Goal: Task Accomplishment & Management: Complete application form

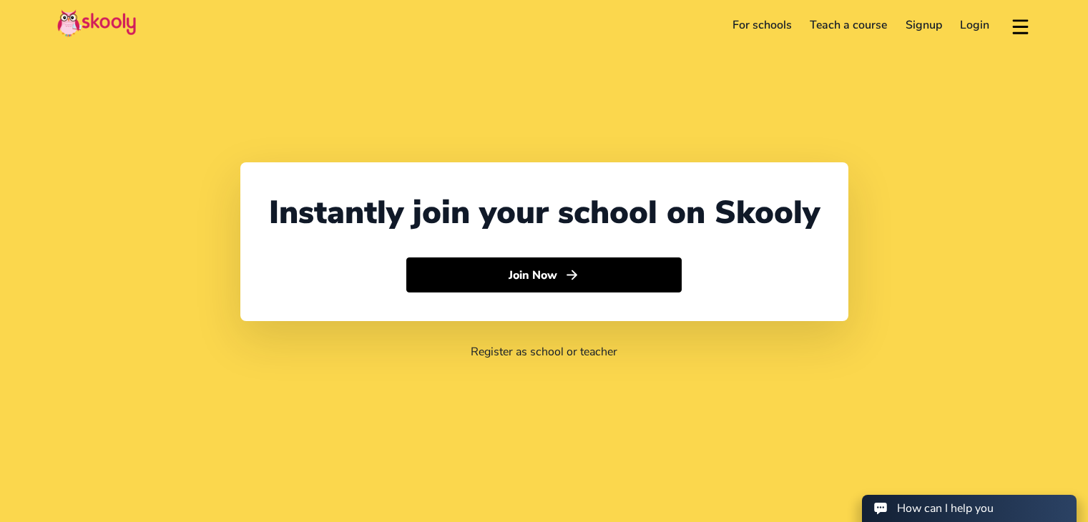
select select "60"
select select "[GEOGRAPHIC_DATA]"
select select "[GEOGRAPHIC_DATA]/Kuala_Lumpur"
click at [976, 29] on link "Login" at bounding box center [976, 25] width 48 height 23
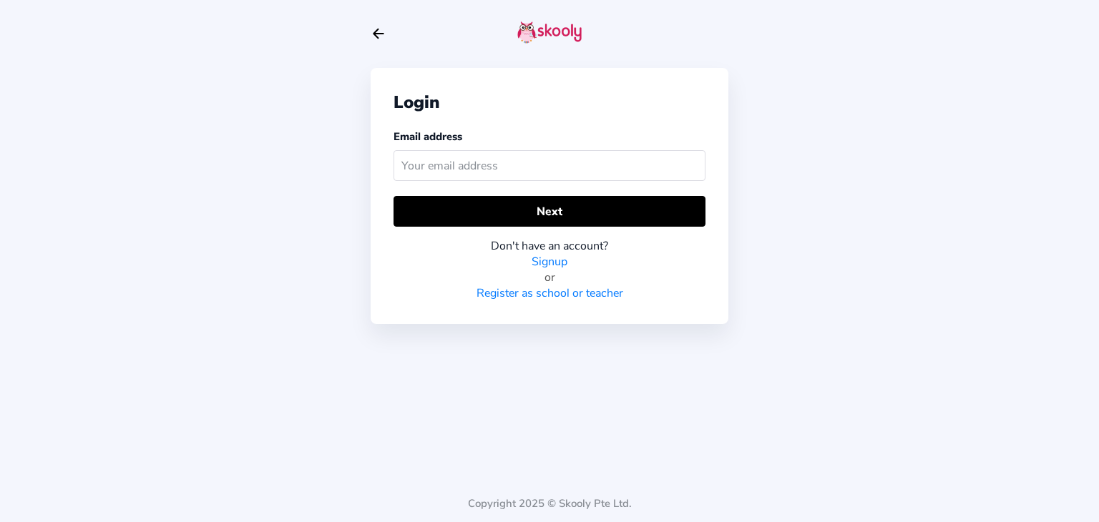
click at [378, 38] on icon "arrow back outline" at bounding box center [378, 33] width 10 height 9
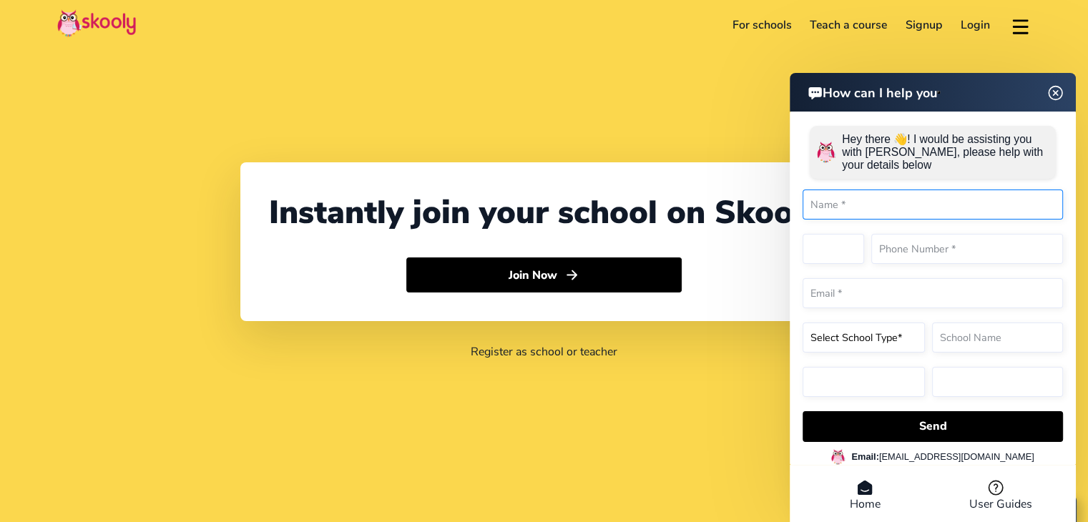
select select "60"
select select "[GEOGRAPHIC_DATA]"
select select "[GEOGRAPHIC_DATA]/Kuala_Lumpur"
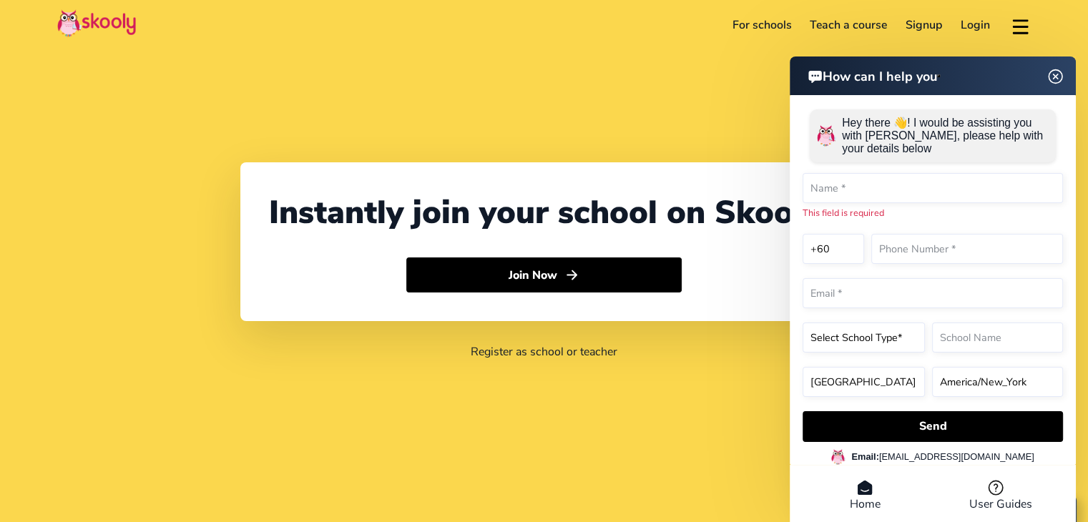
click at [1056, 85] on img at bounding box center [1055, 76] width 27 height 18
click at [1055, 75] on img at bounding box center [1055, 76] width 27 height 18
click at [1052, 80] on img at bounding box center [1055, 76] width 27 height 18
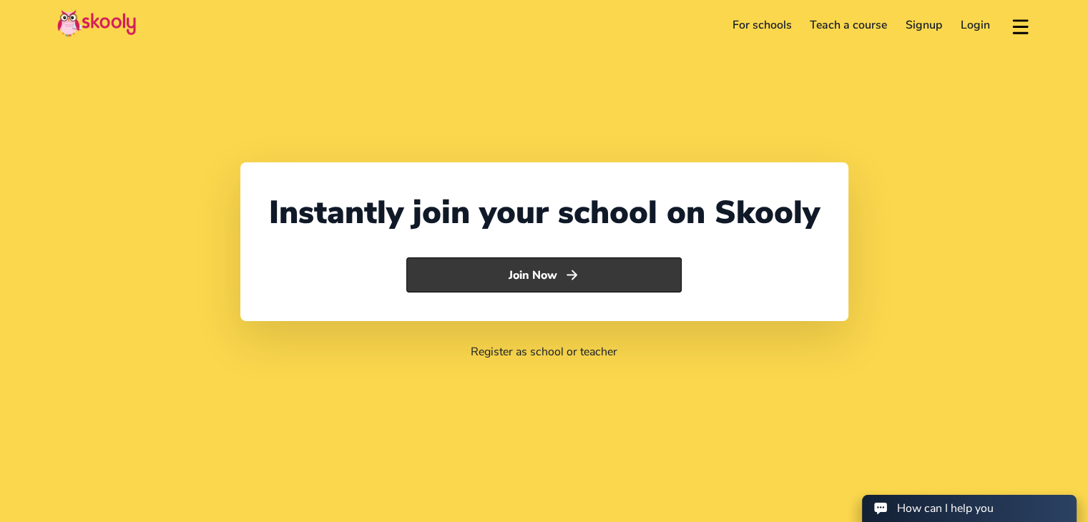
click at [564, 277] on button "Join Now" at bounding box center [543, 276] width 275 height 36
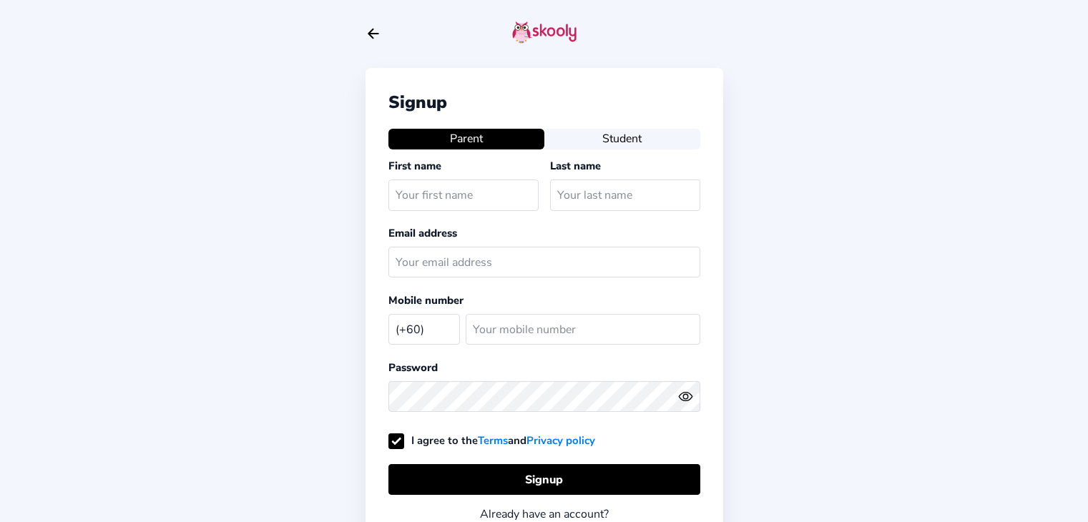
select select "MY"
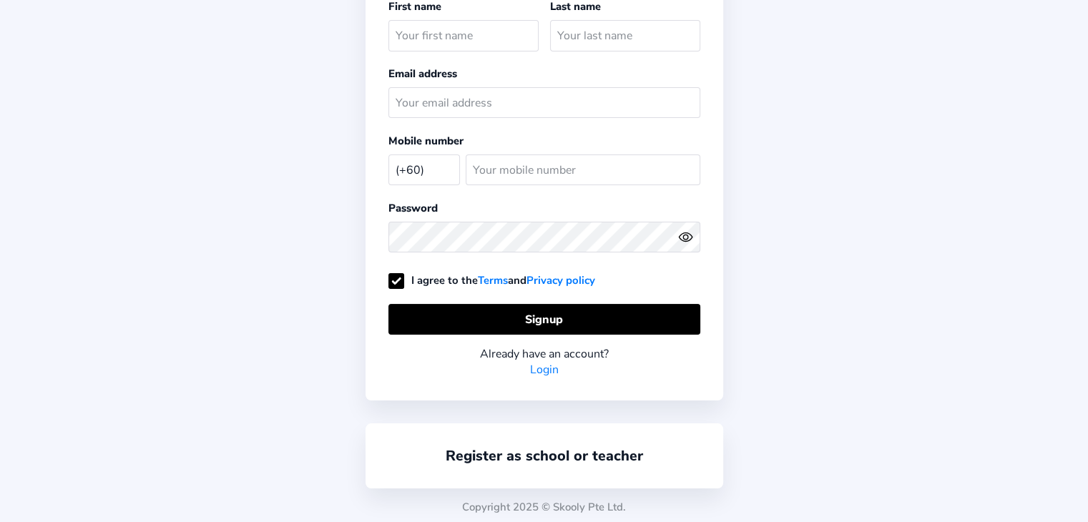
scroll to position [159, 0]
click at [565, 441] on div "Register as school or teacher" at bounding box center [545, 456] width 358 height 65
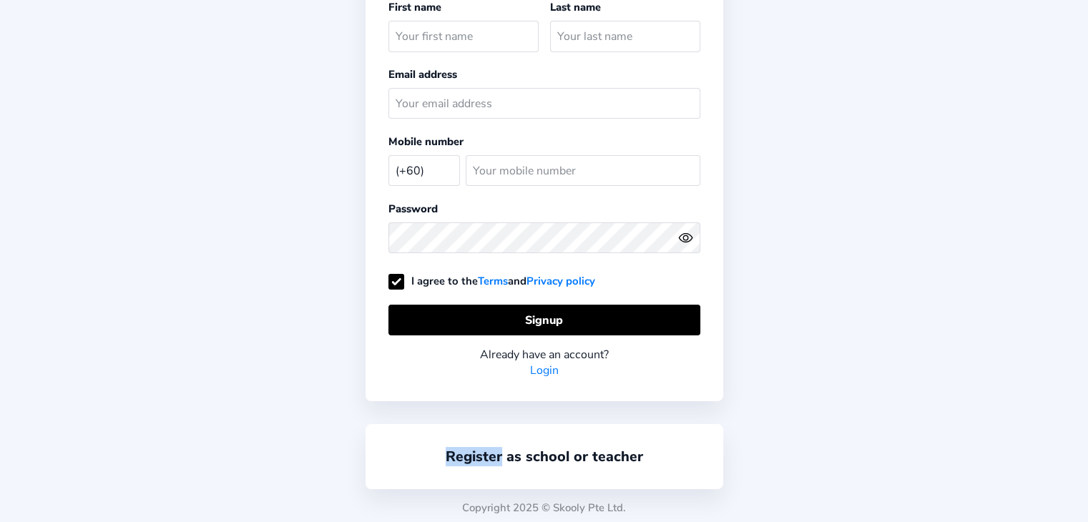
click at [565, 441] on div "Register as school or teacher" at bounding box center [545, 456] width 358 height 65
click at [562, 457] on link "Register as school or teacher" at bounding box center [544, 456] width 197 height 19
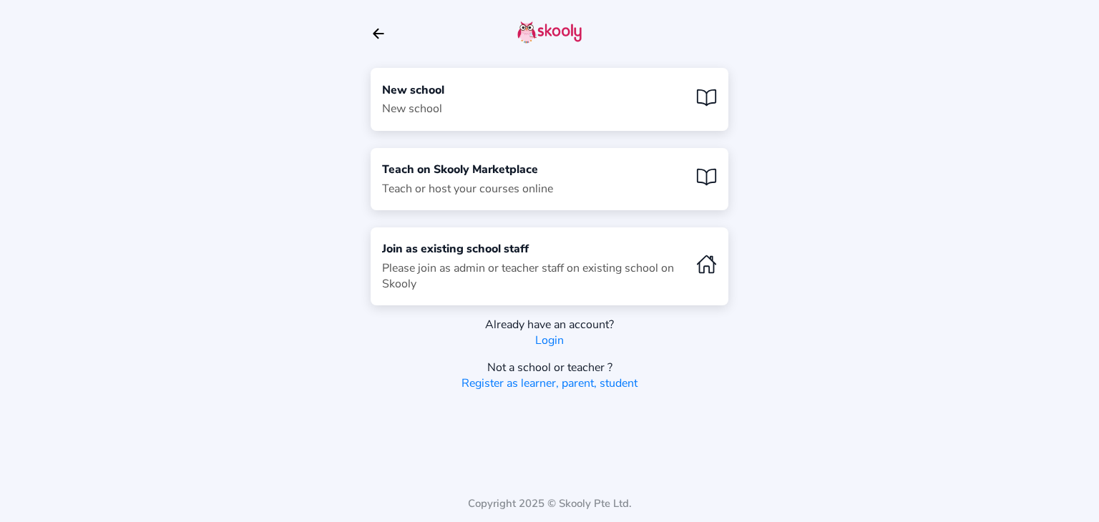
click at [492, 109] on div "New school New school" at bounding box center [550, 99] width 358 height 62
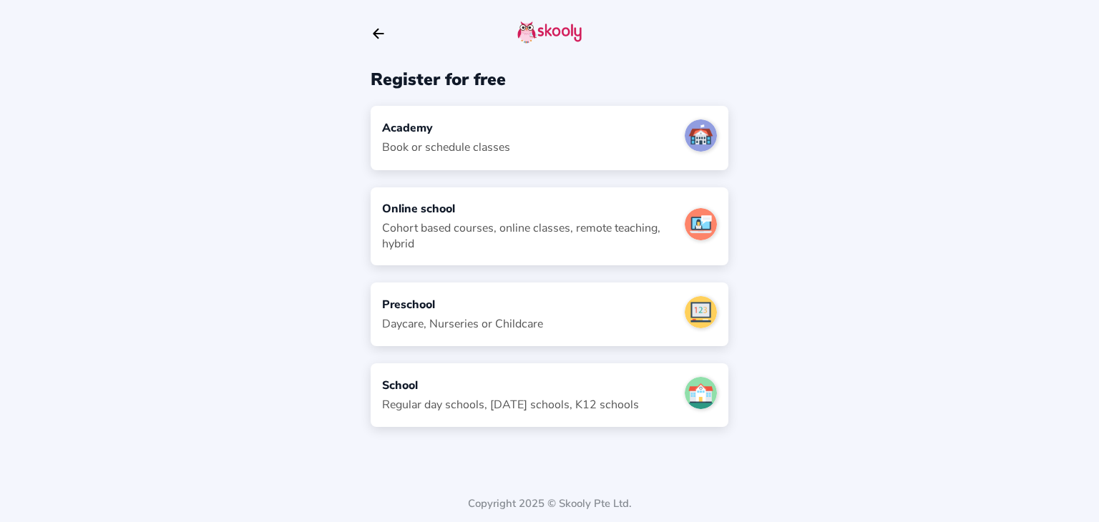
click at [504, 133] on div "Academy" at bounding box center [446, 128] width 128 height 16
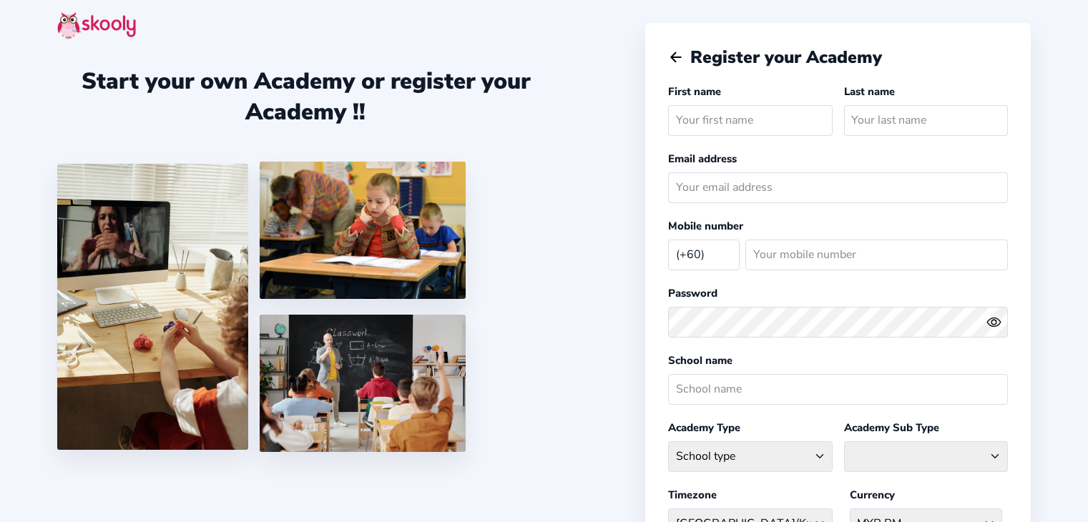
select select "MY"
type input "Kai Chong"
click at [884, 117] on input "text" at bounding box center [926, 120] width 164 height 31
type input "Chng"
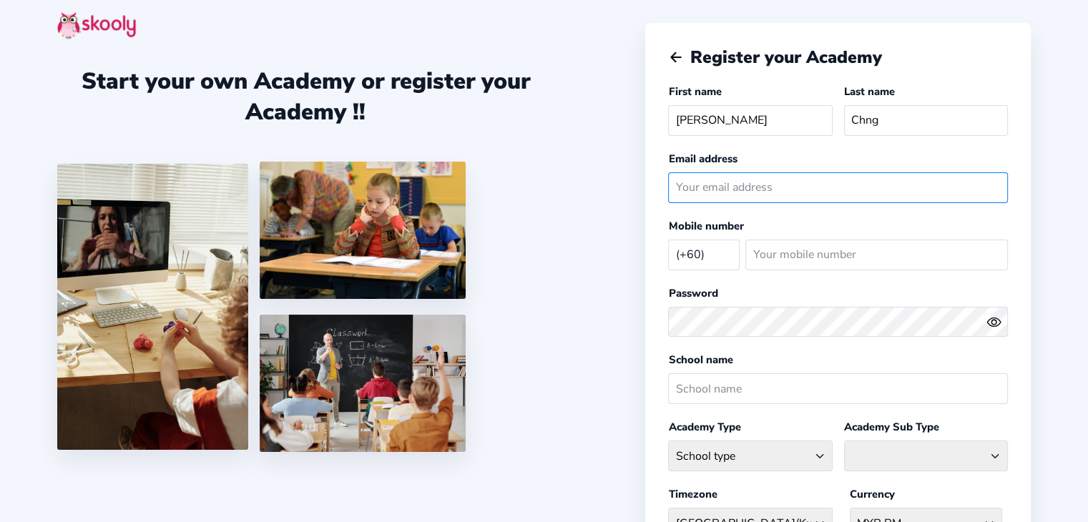
click at [861, 187] on input "email" at bounding box center [838, 187] width 340 height 31
type input "j"
type input "kaichongc@gmail.com"
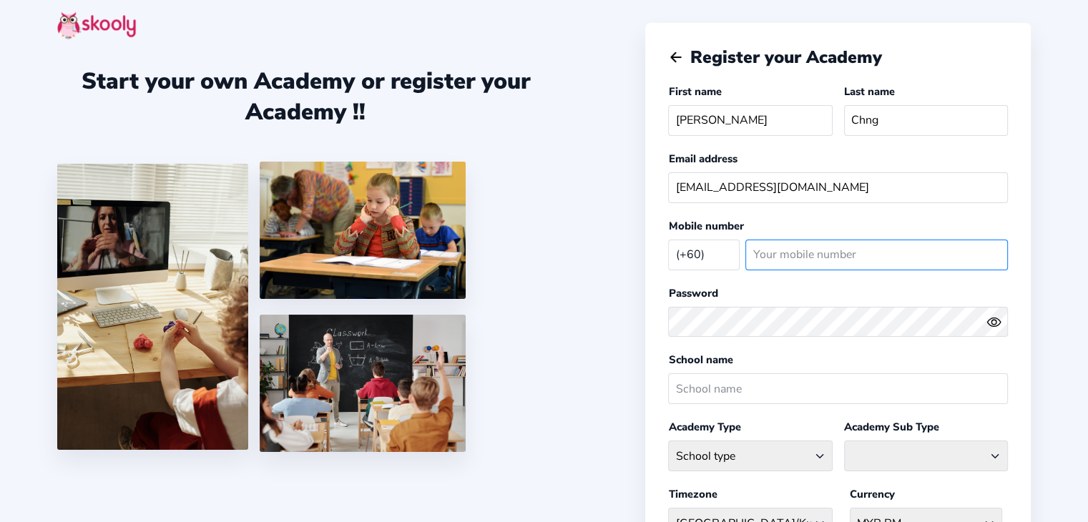
click at [824, 250] on input "number" at bounding box center [877, 255] width 263 height 31
type input "124767243"
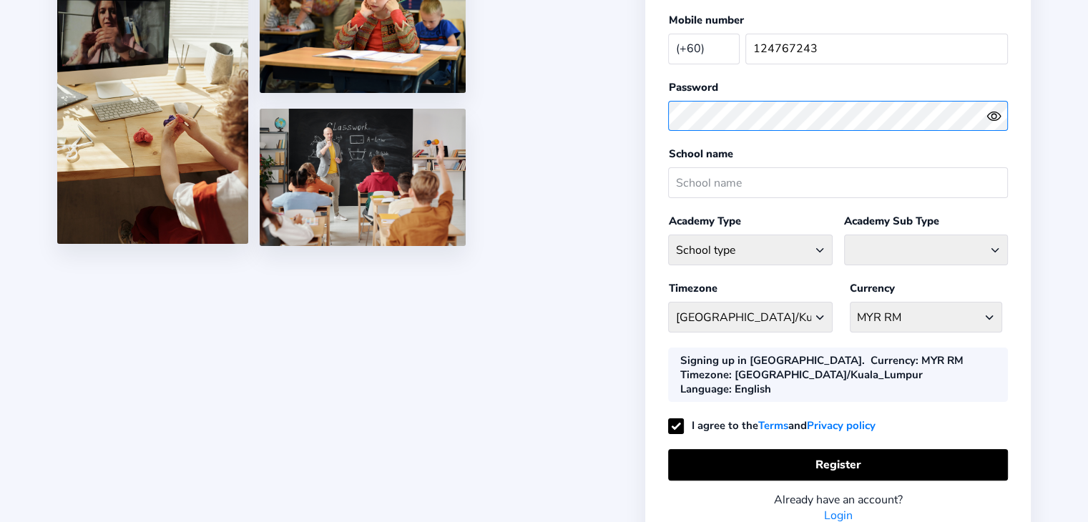
scroll to position [208, 0]
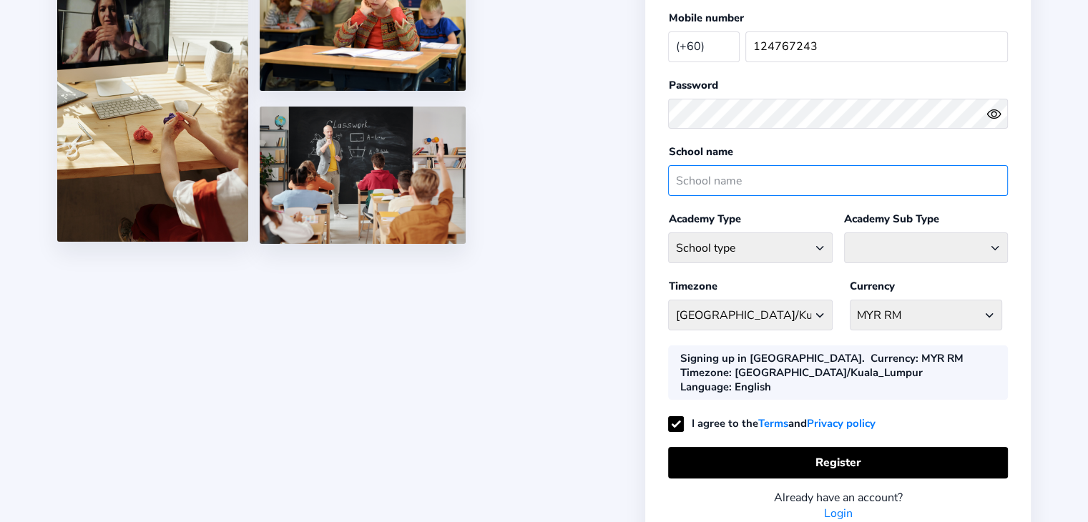
click at [731, 175] on input "text" at bounding box center [838, 180] width 340 height 31
type input "CPS Academy"
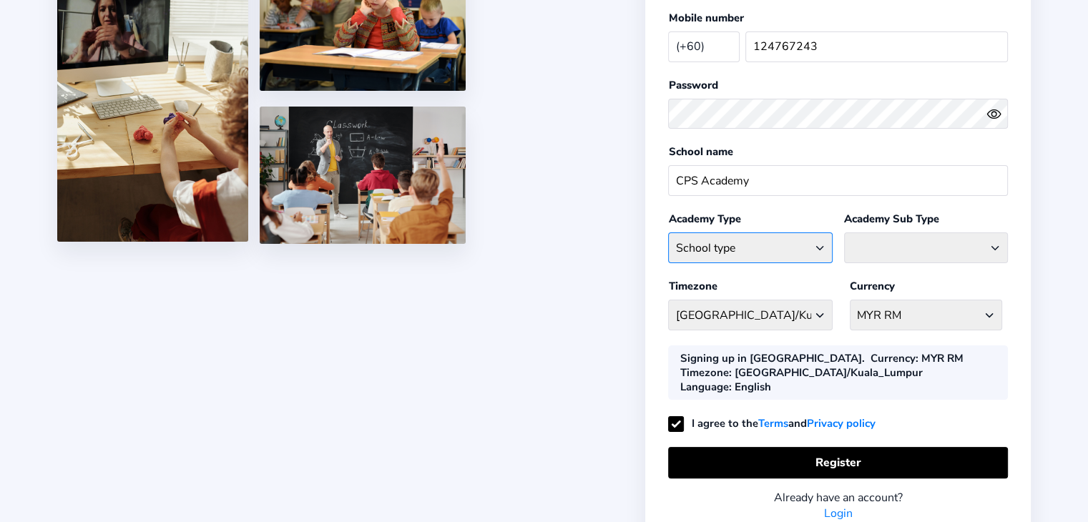
click at [770, 245] on select "School type Academic Afterschool Arts Dance Homeschool Language Martial Arts Mu…" at bounding box center [750, 248] width 164 height 31
select select "SP"
click at [668, 233] on select "School type Academic Afterschool Arts Dance Homeschool Language Martial Arts Mu…" at bounding box center [750, 248] width 164 height 31
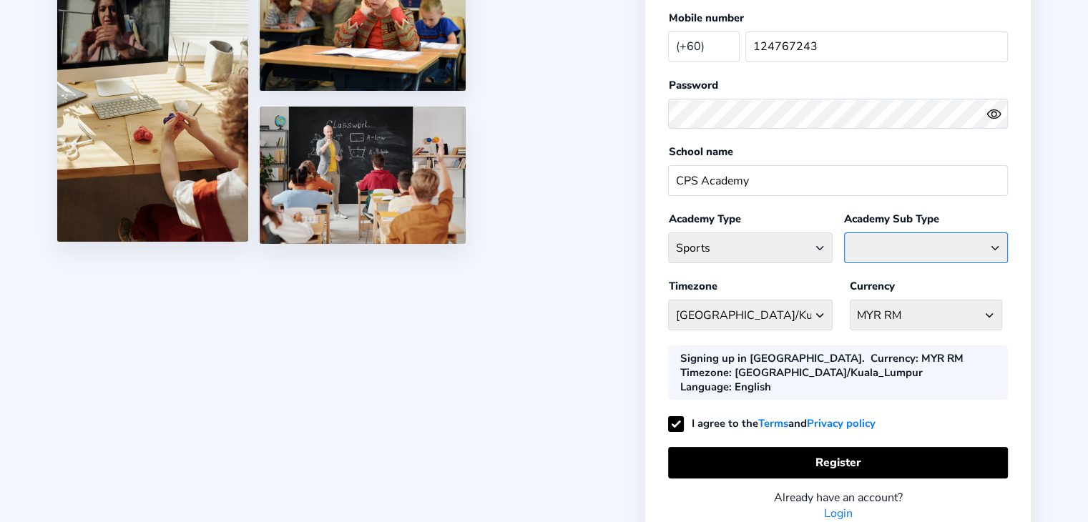
click at [904, 249] on select "Athletics Badminton Baseball Basketball Chess Cricket Hockey Football General S…" at bounding box center [926, 248] width 164 height 31
select select "BD"
click at [844, 233] on select "Athletics Badminton Baseball Basketball Chess Cricket Hockey Football General S…" at bounding box center [926, 248] width 164 height 31
click at [796, 311] on select "Asia/Kuala_Lumpur Afghanistan - Asia/Kabul Albania - Europe/Tirane Algeria - Af…" at bounding box center [750, 315] width 164 height 31
select select "[GEOGRAPHIC_DATA]/Kuala_Lumpur"
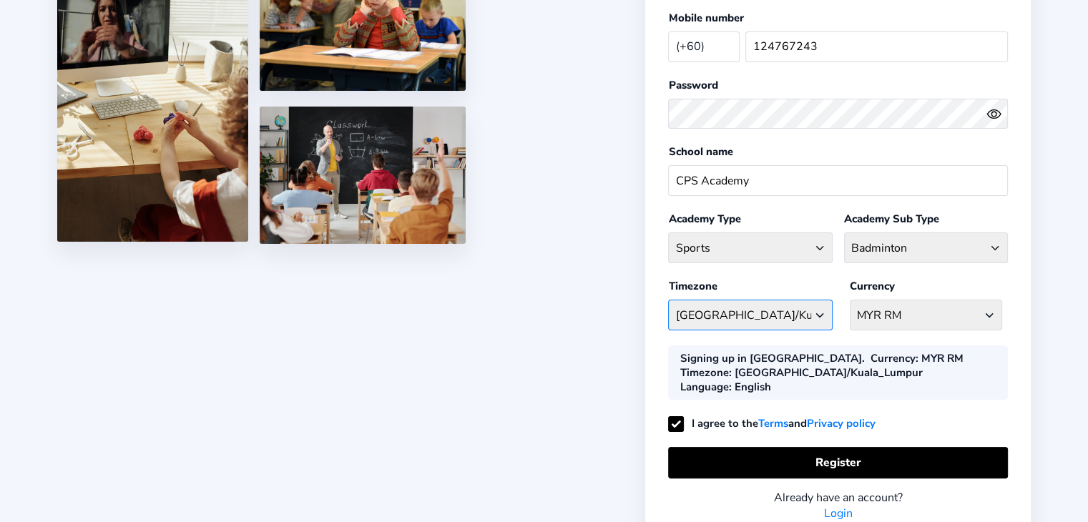
click at [668, 300] on select "Asia/Kuala_Lumpur Afghanistan - Asia/Kabul Albania - Europe/Tirane Algeria - Af…" at bounding box center [750, 315] width 164 height 31
click at [887, 317] on select "MYR RM Afghanistan AFN - ؋. Albania ALL - L Algeria DZD - دج AmericanSamoa USD …" at bounding box center [926, 315] width 152 height 31
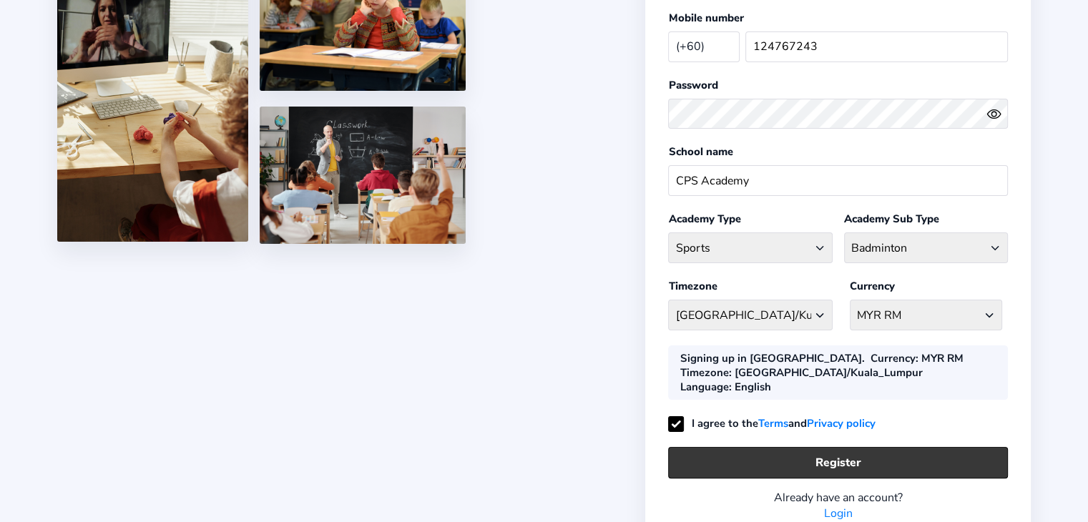
click at [812, 447] on button "Register" at bounding box center [838, 462] width 340 height 31
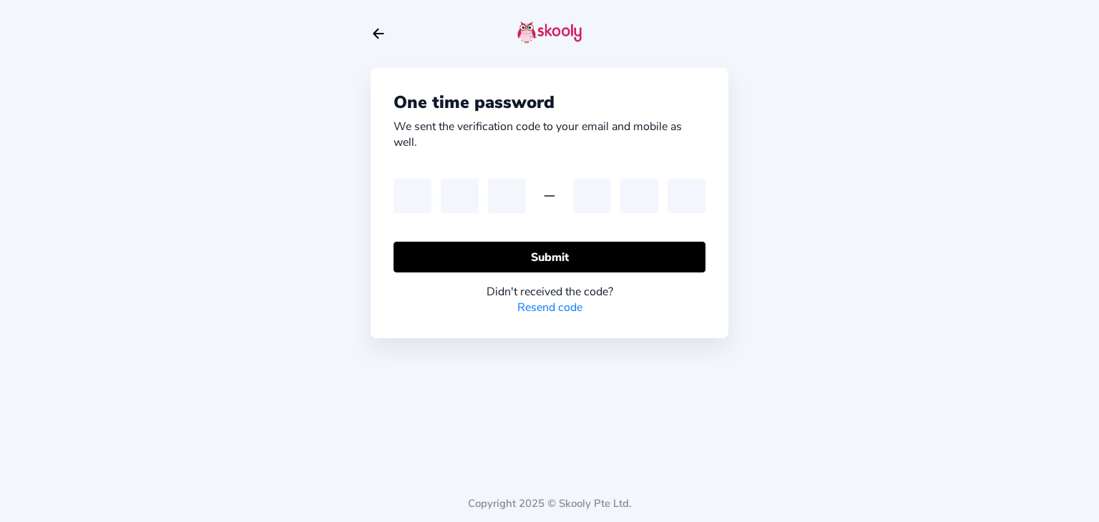
click at [531, 304] on link "Resend code" at bounding box center [549, 308] width 65 height 16
click at [572, 305] on link "Resend code" at bounding box center [549, 308] width 65 height 16
click at [416, 202] on input "text" at bounding box center [413, 196] width 38 height 34
type input "2"
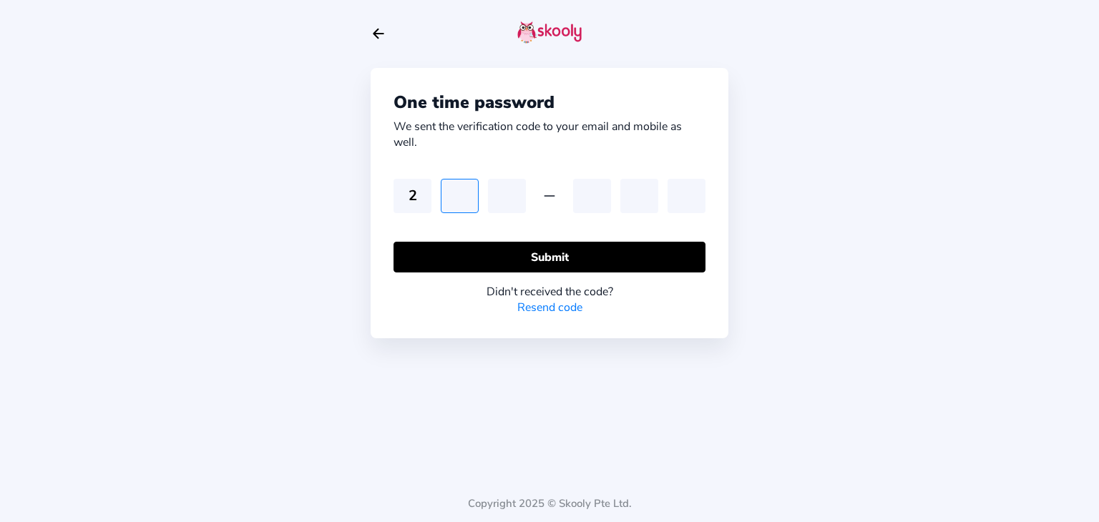
type input "8"
type input "9"
type input "2"
type input "7"
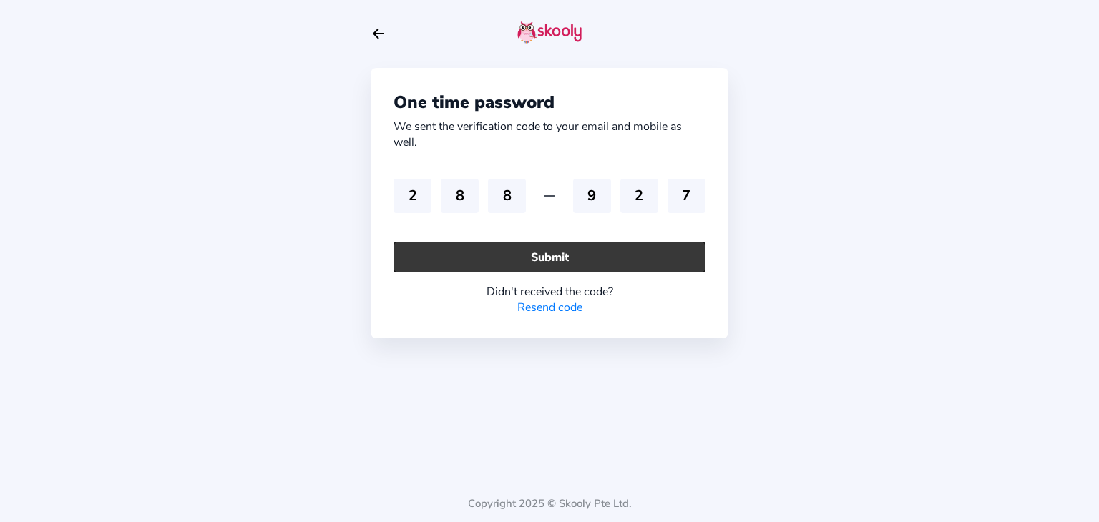
click at [471, 250] on button "Submit" at bounding box center [550, 257] width 312 height 31
